Goal: Find specific page/section: Find specific page/section

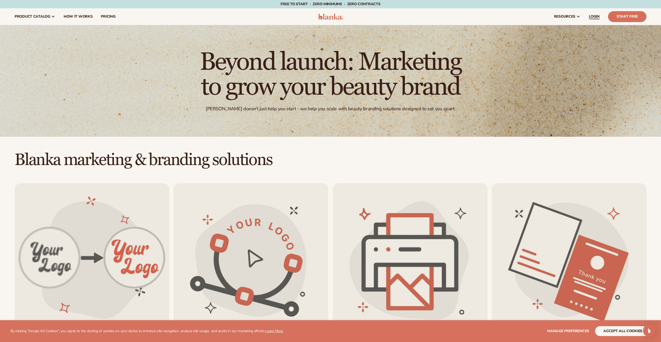
click at [592, 15] on span "LOGIN" at bounding box center [593, 17] width 11 height 4
